Goal: Task Accomplishment & Management: Complete application form

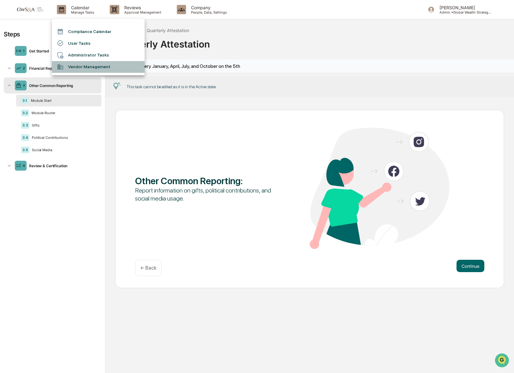
click at [94, 68] on li "Vendor Management" at bounding box center [98, 67] width 93 height 12
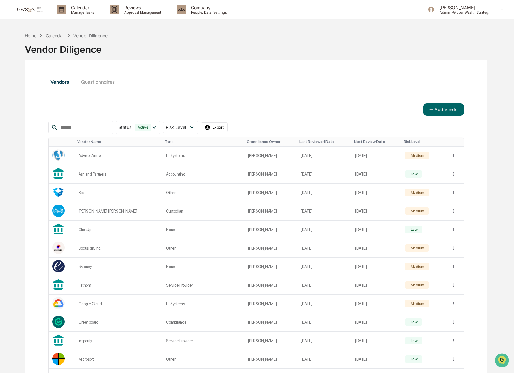
click at [86, 124] on input "text" at bounding box center [84, 128] width 52 height 8
click at [440, 109] on button "Add Vendor" at bounding box center [443, 109] width 40 height 12
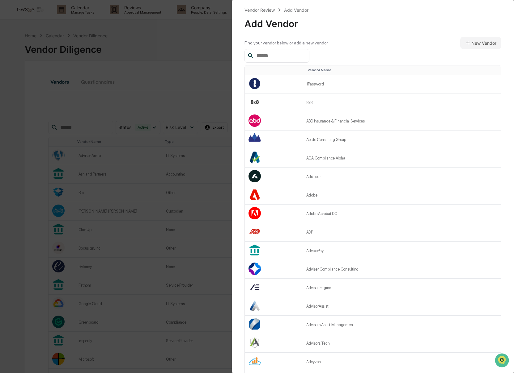
click at [267, 56] on input "text" at bounding box center [280, 56] width 52 height 8
click at [471, 41] on button "New Vendor" at bounding box center [480, 43] width 41 height 12
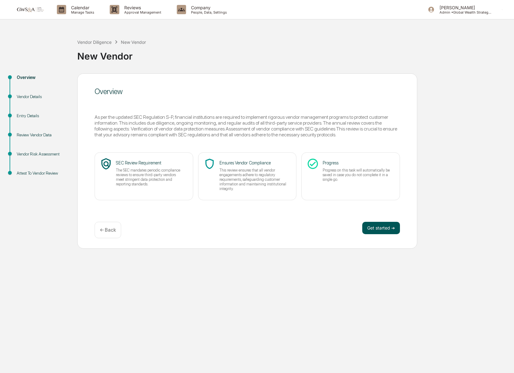
click at [379, 229] on button "Get started ➔" at bounding box center [381, 228] width 38 height 12
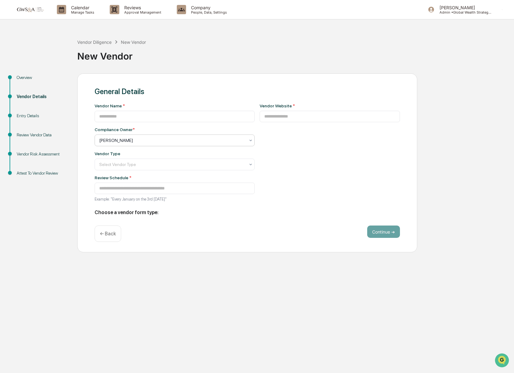
type input "**********"
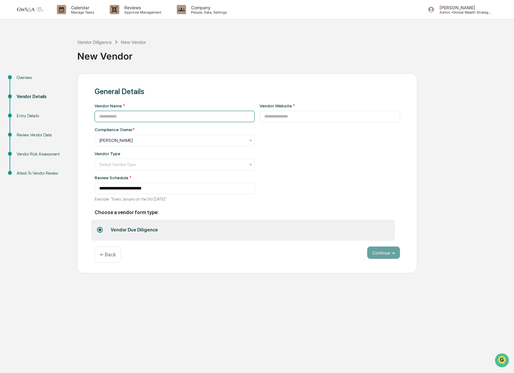
click at [105, 114] on input at bounding box center [174, 116] width 160 height 11
type input "**********"
click at [119, 169] on div "Select Vendor Type" at bounding box center [172, 164] width 152 height 9
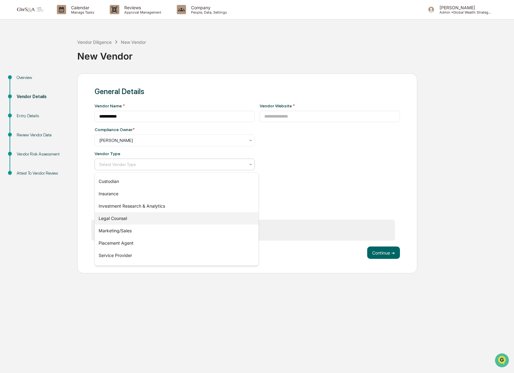
scroll to position [70, 0]
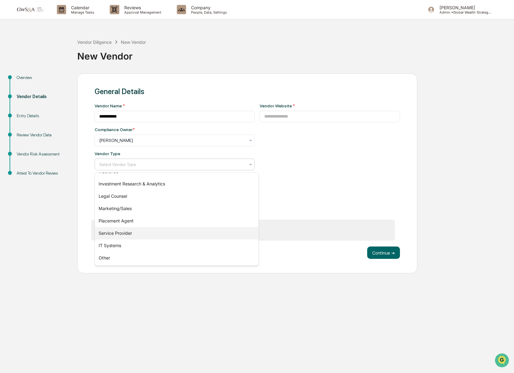
click at [128, 233] on div "Service Provider" at bounding box center [176, 233] width 163 height 12
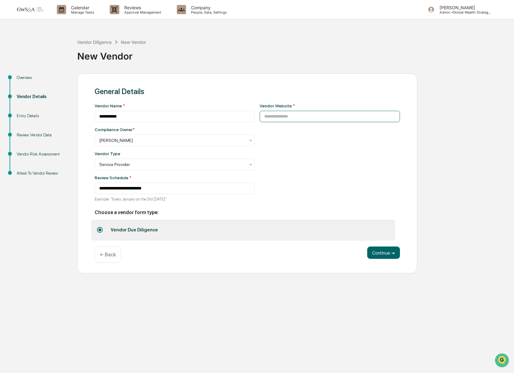
drag, startPoint x: 339, startPoint y: 120, endPoint x: 333, endPoint y: 120, distance: 5.6
click at [338, 120] on input at bounding box center [329, 116] width 141 height 11
paste input "**********"
type input "**********"
click at [387, 255] on button "Continue ➔" at bounding box center [383, 253] width 33 height 12
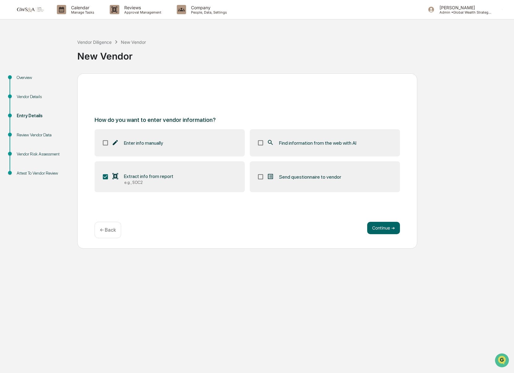
drag, startPoint x: 311, startPoint y: 152, endPoint x: 312, endPoint y: 162, distance: 10.0
click at [311, 151] on label "Find information from the web with AI" at bounding box center [325, 142] width 150 height 27
click at [375, 225] on button "Continue ➔" at bounding box center [383, 228] width 33 height 12
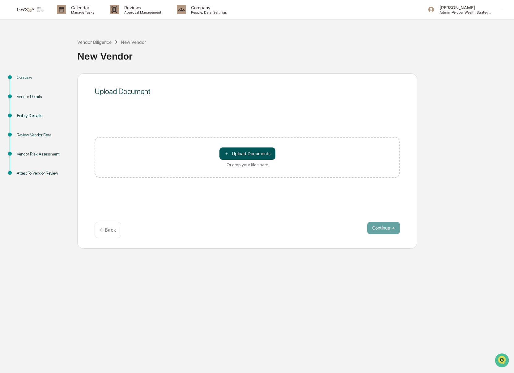
click at [257, 153] on button "＋ Upload Documents" at bounding box center [247, 154] width 56 height 12
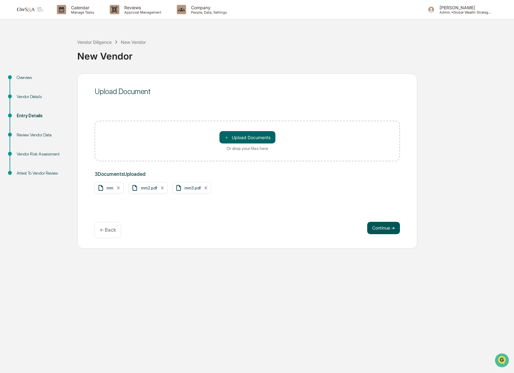
click at [379, 227] on button "Continue ➔" at bounding box center [383, 228] width 33 height 12
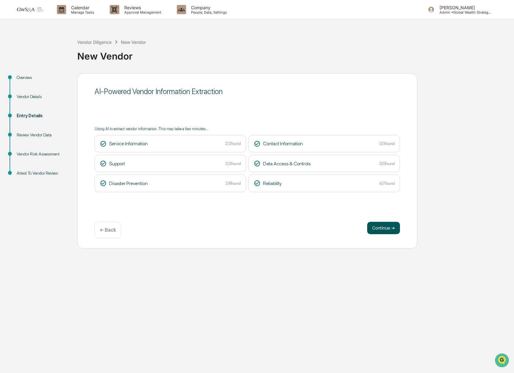
click at [383, 231] on button "Continue ➔" at bounding box center [383, 228] width 33 height 12
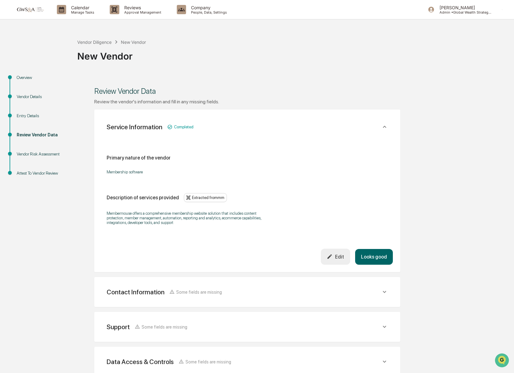
click at [375, 258] on button "Looks good" at bounding box center [374, 257] width 38 height 16
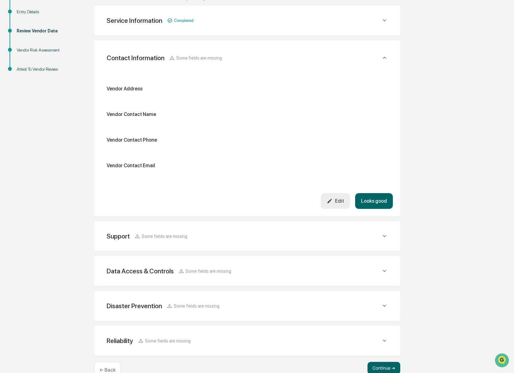
scroll to position [115, 0]
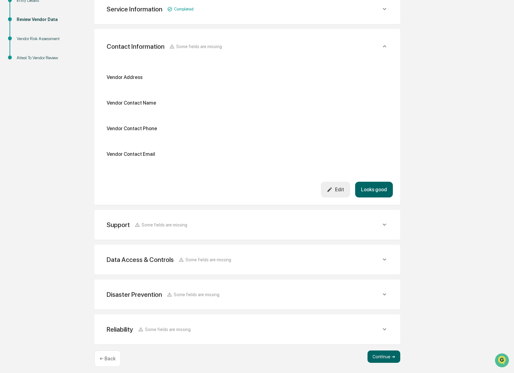
click at [371, 188] on button "Looks good" at bounding box center [374, 190] width 38 height 16
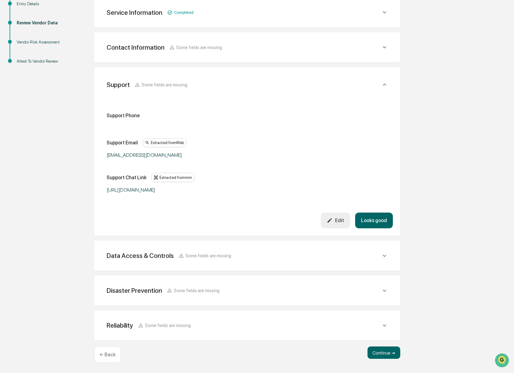
scroll to position [114, 0]
click at [376, 220] on button "Looks good" at bounding box center [374, 221] width 38 height 16
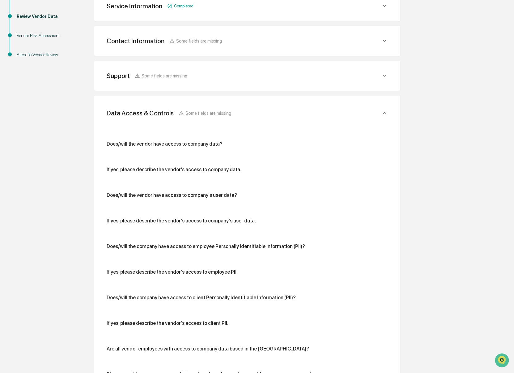
scroll to position [0, 0]
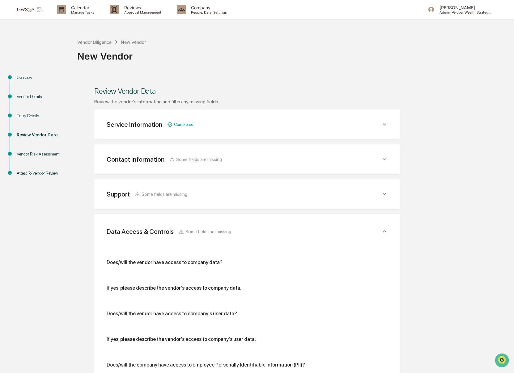
click at [21, 79] on div "Overview" at bounding box center [42, 77] width 51 height 6
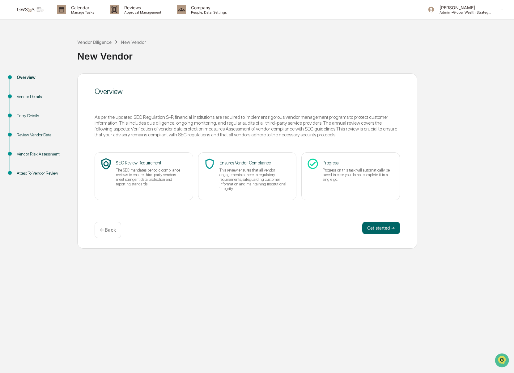
click at [27, 96] on div "Vendor Details" at bounding box center [42, 97] width 51 height 6
click at [27, 97] on div "Vendor Details" at bounding box center [42, 97] width 51 height 6
click at [28, 116] on div "Entry Details" at bounding box center [42, 116] width 51 height 6
click at [389, 232] on button "Get started ➔" at bounding box center [381, 228] width 38 height 12
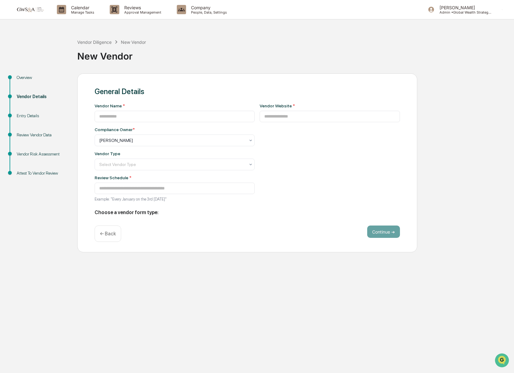
type input "**********"
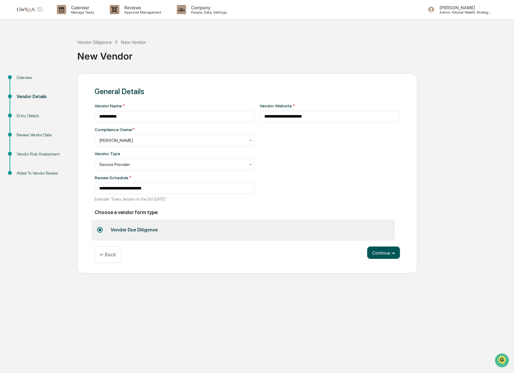
click at [391, 251] on button "Continue ➔" at bounding box center [383, 253] width 33 height 12
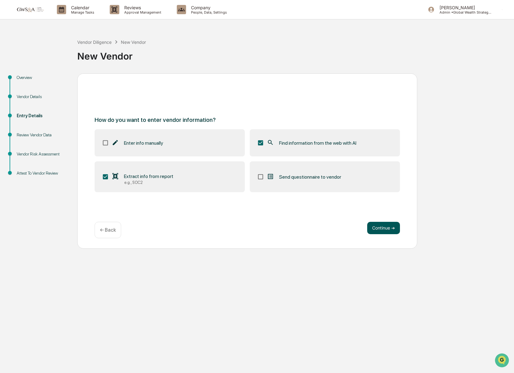
click at [388, 231] on button "Continue ➔" at bounding box center [383, 228] width 33 height 12
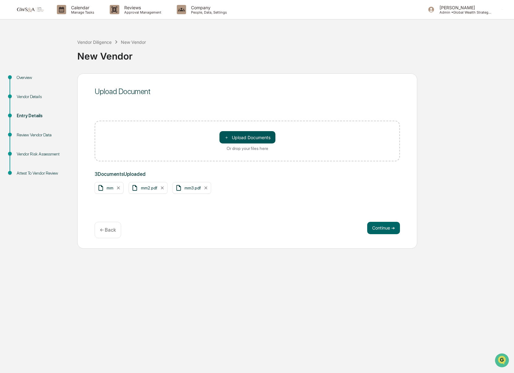
click at [233, 138] on button "＋ Upload Documents" at bounding box center [247, 137] width 56 height 12
click at [388, 229] on button "Continue ➔" at bounding box center [383, 228] width 33 height 12
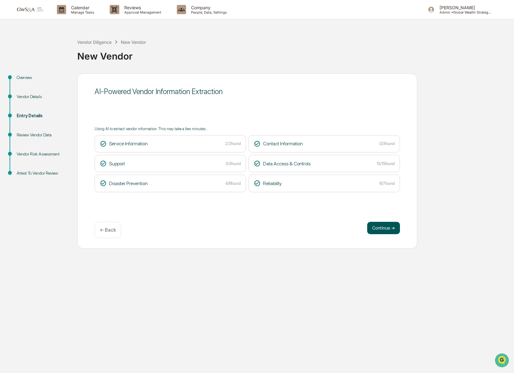
drag, startPoint x: 387, startPoint y: 231, endPoint x: 384, endPoint y: 231, distance: 3.1
click at [387, 231] on button "Continue ➔" at bounding box center [383, 228] width 33 height 12
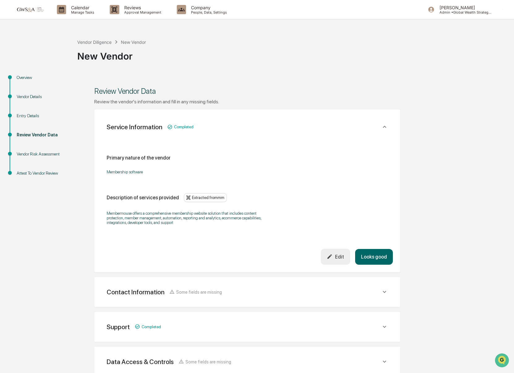
click at [377, 261] on button "Looks good" at bounding box center [374, 257] width 38 height 16
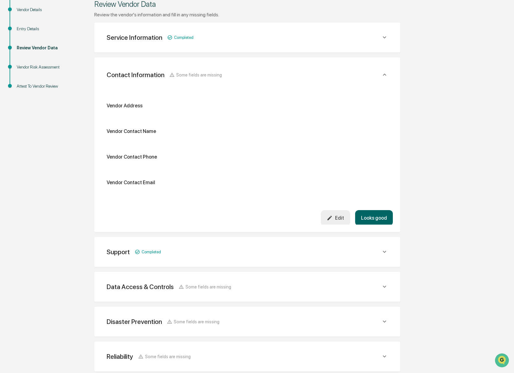
scroll to position [104, 0]
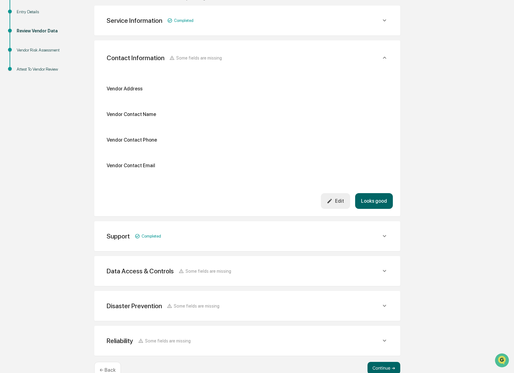
click at [369, 196] on button "Looks good" at bounding box center [374, 201] width 38 height 16
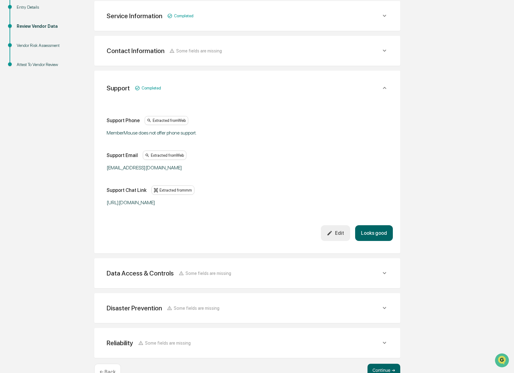
scroll to position [111, 0]
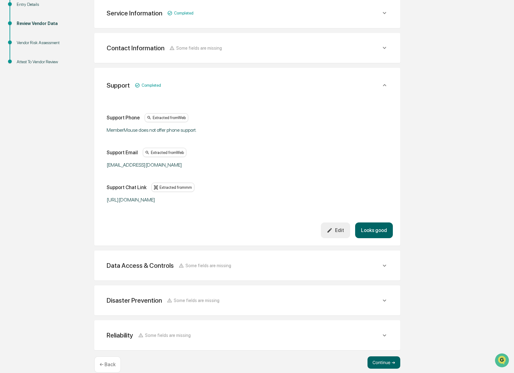
click at [373, 233] on button "Looks good" at bounding box center [374, 231] width 38 height 16
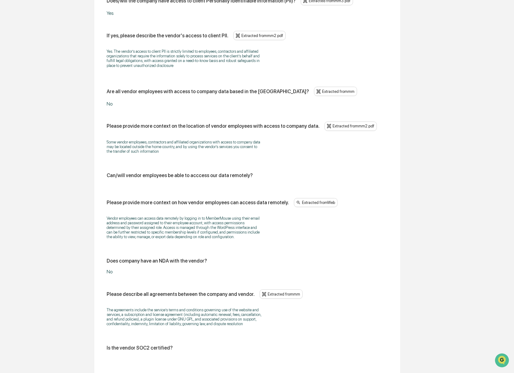
scroll to position [614, 0]
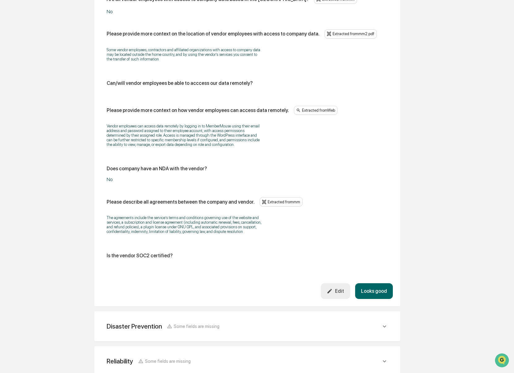
click at [376, 299] on button "Looks good" at bounding box center [374, 291] width 38 height 16
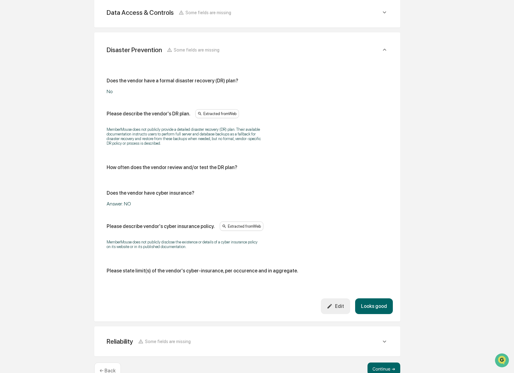
scroll to position [213, 0]
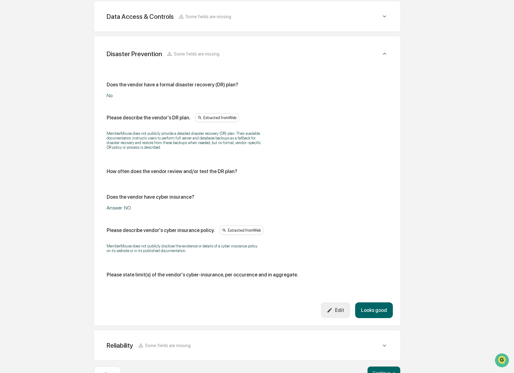
click at [384, 304] on button "Looks good" at bounding box center [374, 311] width 38 height 16
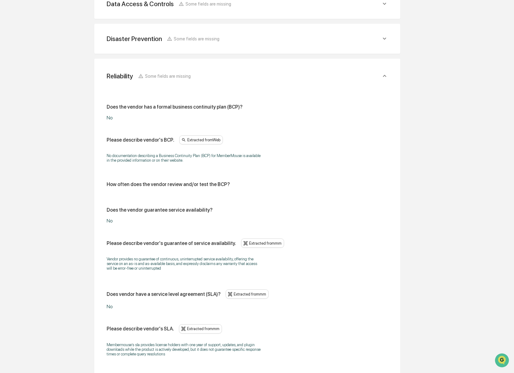
scroll to position [286, 0]
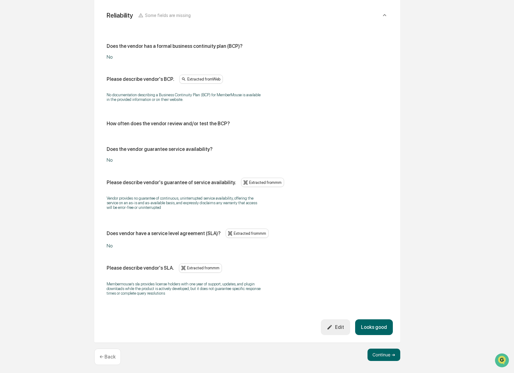
click at [381, 329] on button "Looks good" at bounding box center [374, 328] width 38 height 16
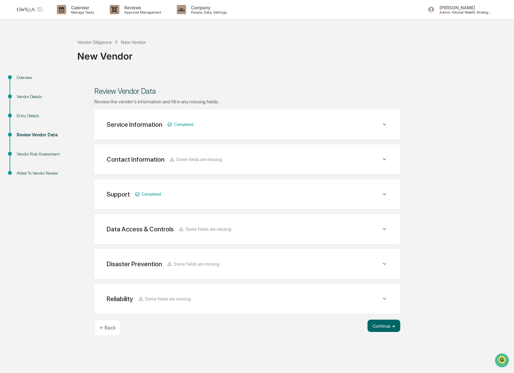
scroll to position [0, 0]
click at [385, 325] on button "Continue ➔" at bounding box center [383, 326] width 33 height 12
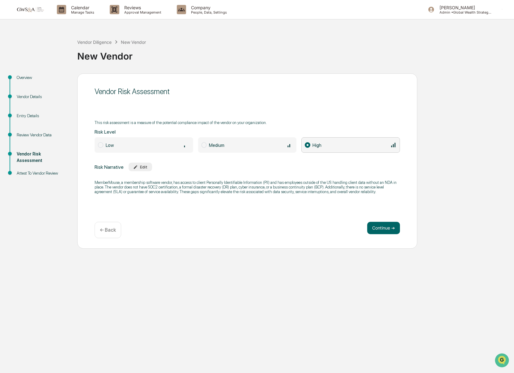
click at [138, 137] on span "Low" at bounding box center [143, 144] width 99 height 15
click at [317, 143] on span "High" at bounding box center [316, 145] width 9 height 5
click at [379, 227] on button "Continue ➔" at bounding box center [383, 228] width 33 height 12
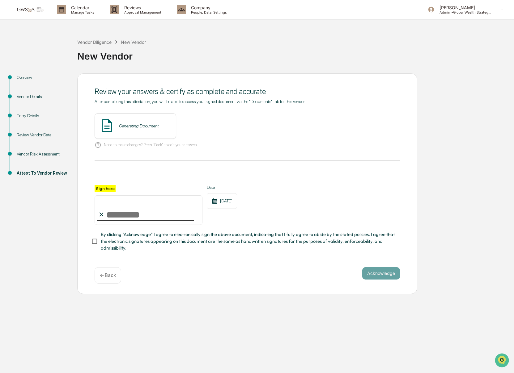
click at [155, 218] on input "Sign here" at bounding box center [148, 210] width 108 height 30
type input "**********"
click at [214, 125] on button "View" at bounding box center [206, 126] width 16 height 10
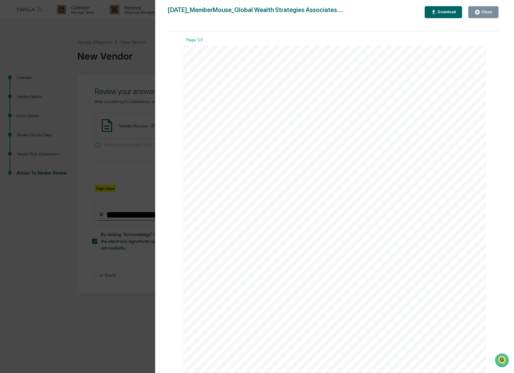
click at [487, 11] on div "Close" at bounding box center [486, 12] width 12 height 4
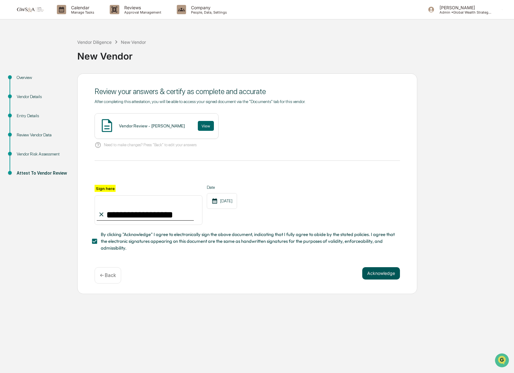
click at [382, 275] on button "Acknowledge" at bounding box center [381, 273] width 38 height 12
